Goal: Task Accomplishment & Management: Use online tool/utility

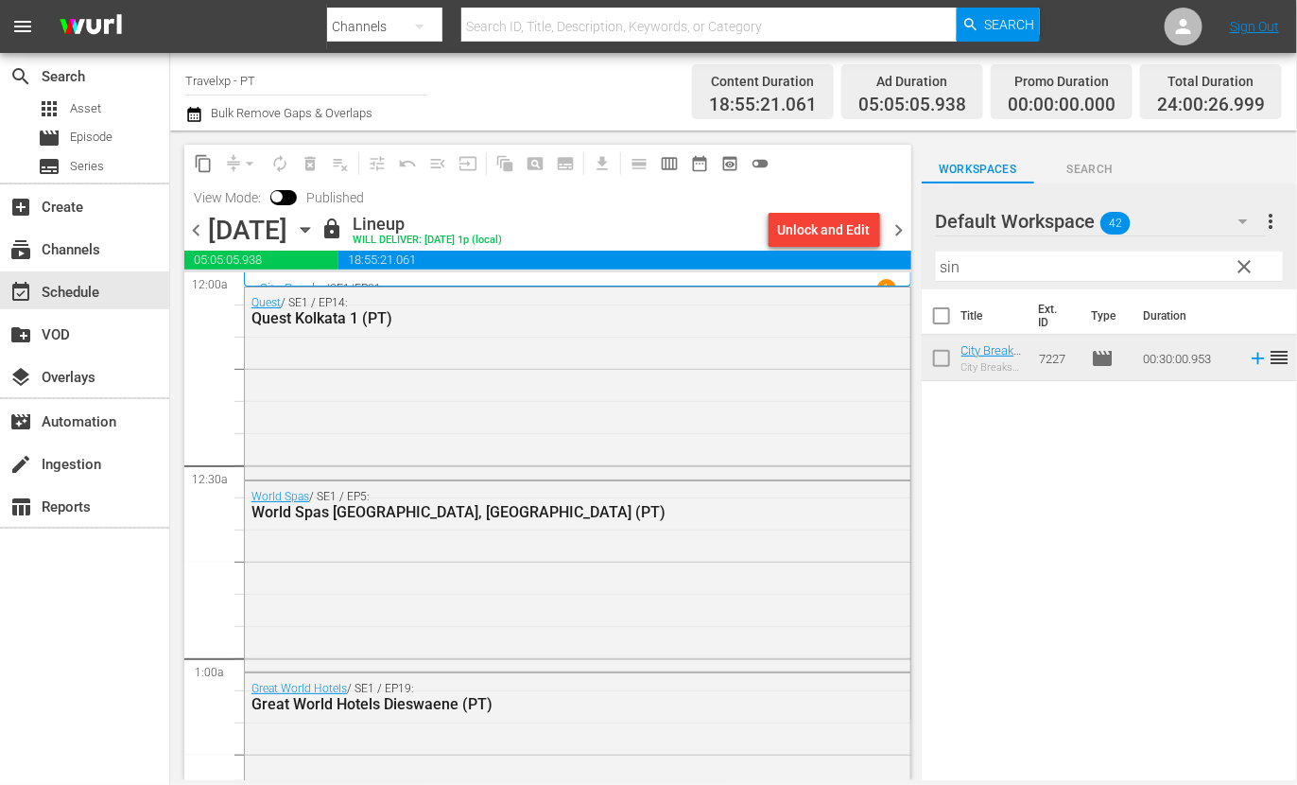
scroll to position [8735, 0]
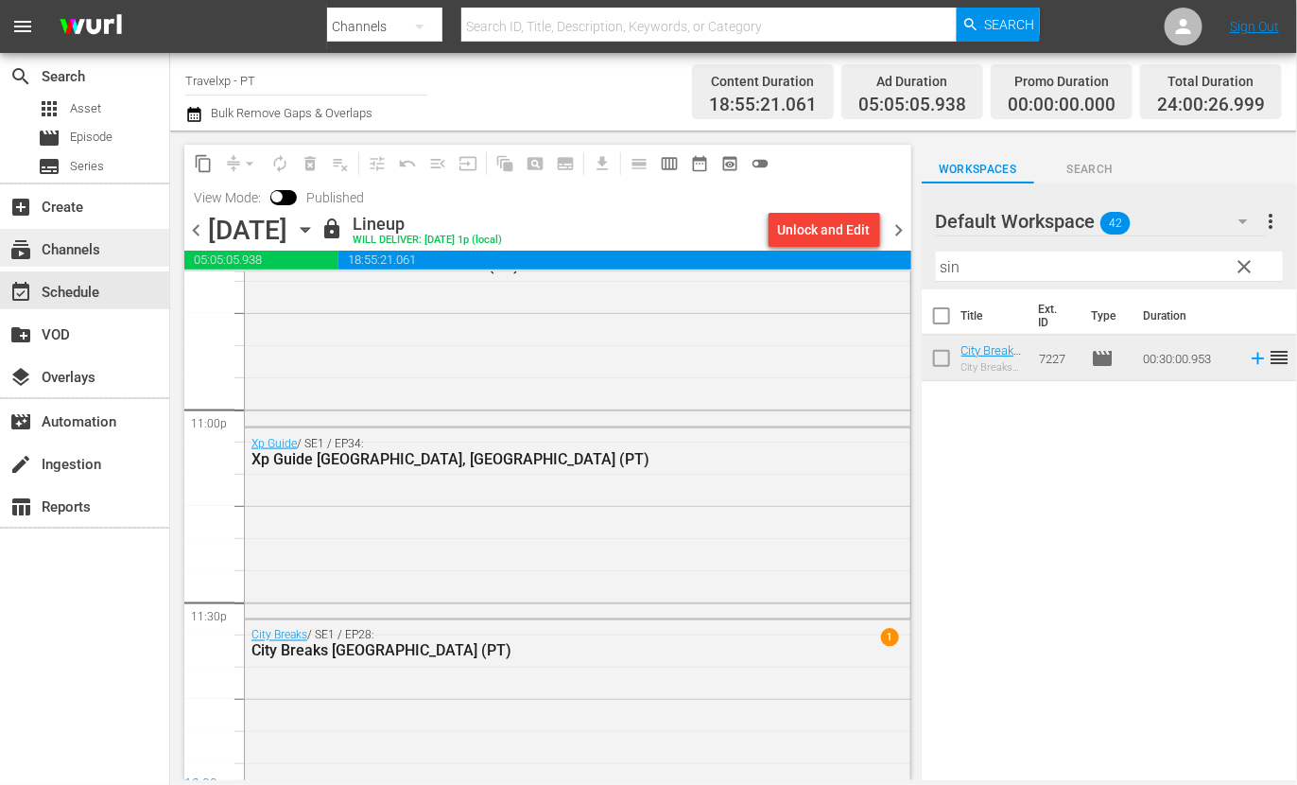
click at [97, 252] on div "subscriptions Channels" at bounding box center [53, 246] width 106 height 17
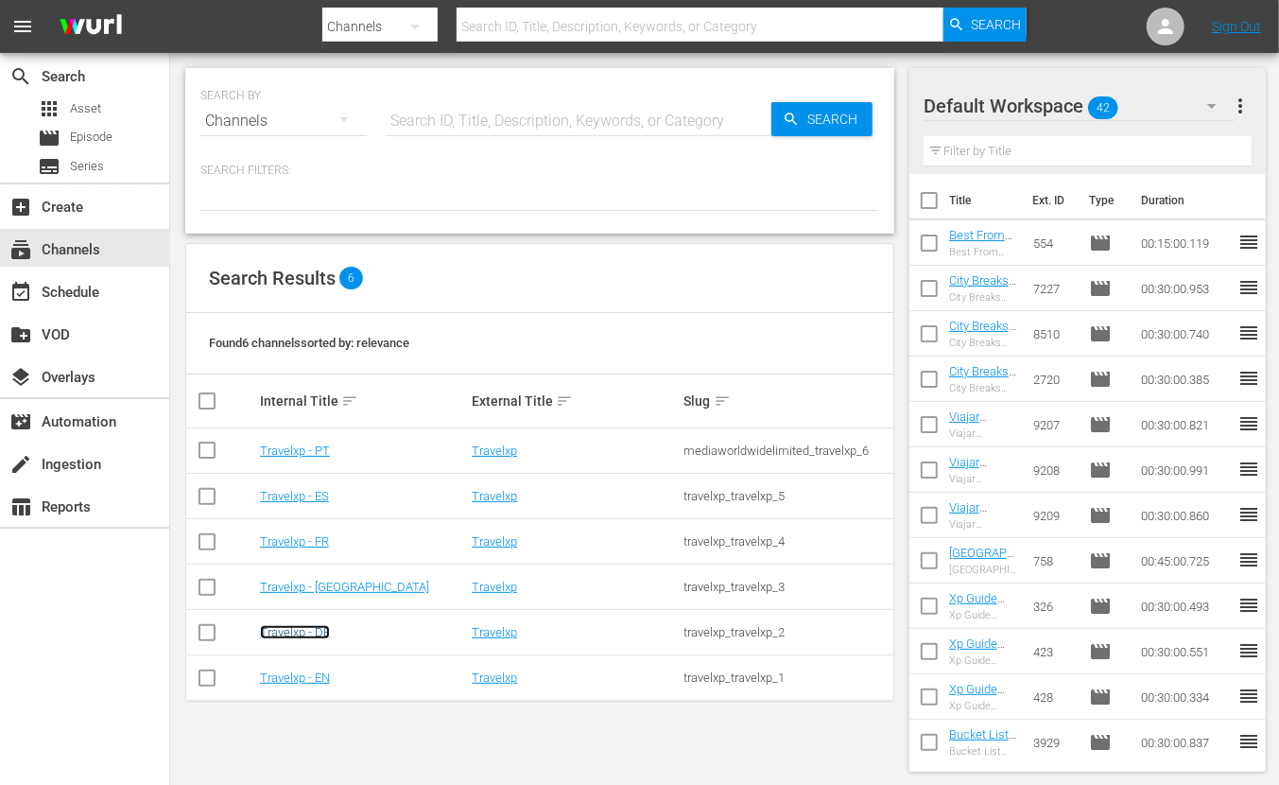
click at [316, 632] on link "Travelxp - DE" at bounding box center [295, 632] width 70 height 14
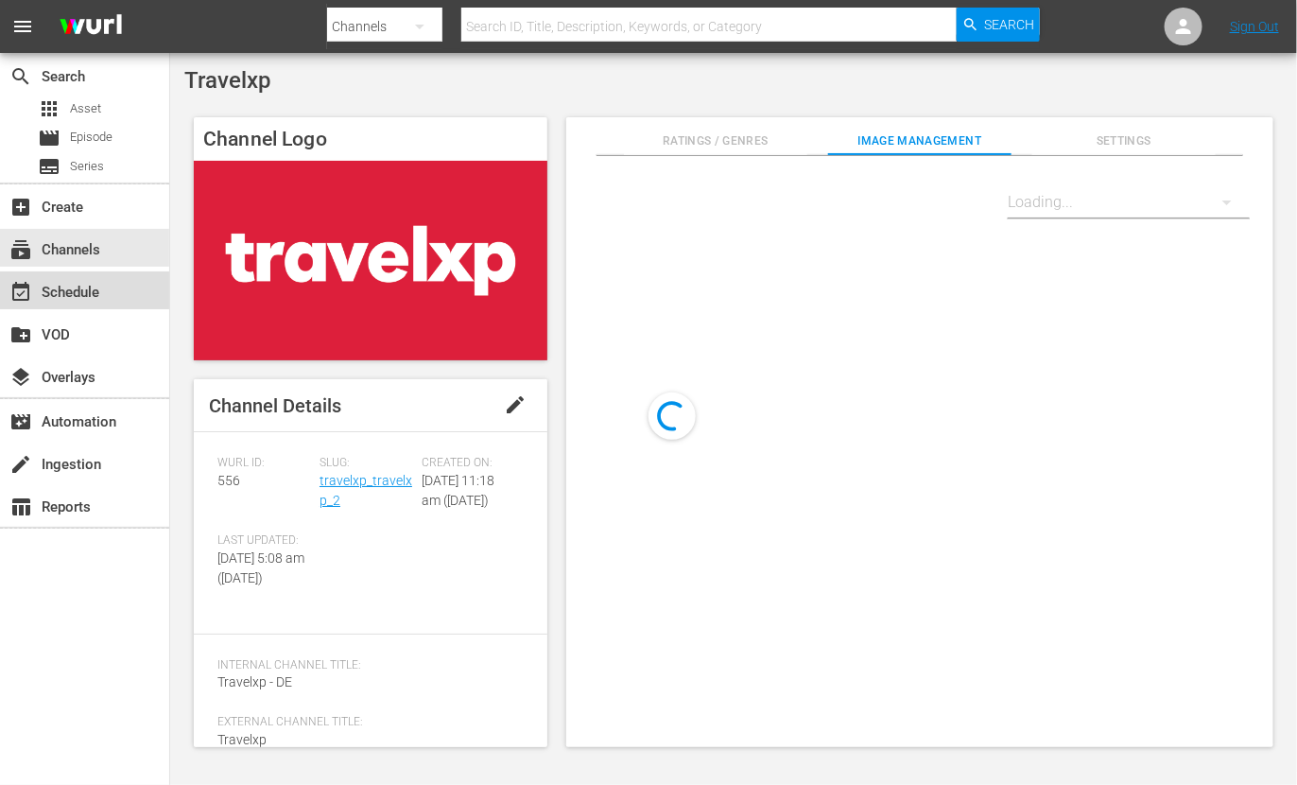
click at [118, 292] on div "event_available Schedule" at bounding box center [84, 290] width 169 height 38
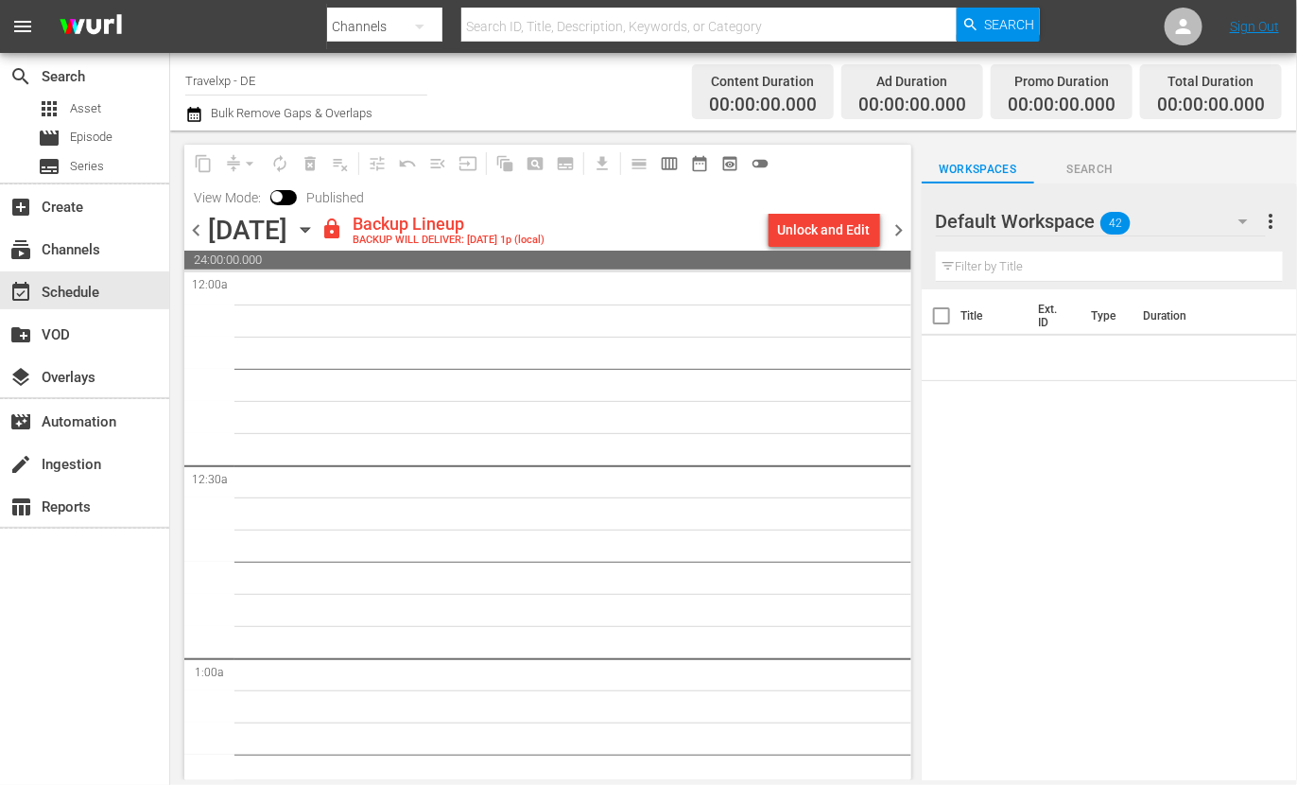
click at [199, 238] on span "chevron_left" at bounding box center [196, 230] width 24 height 24
